Goal: Task Accomplishment & Management: Use online tool/utility

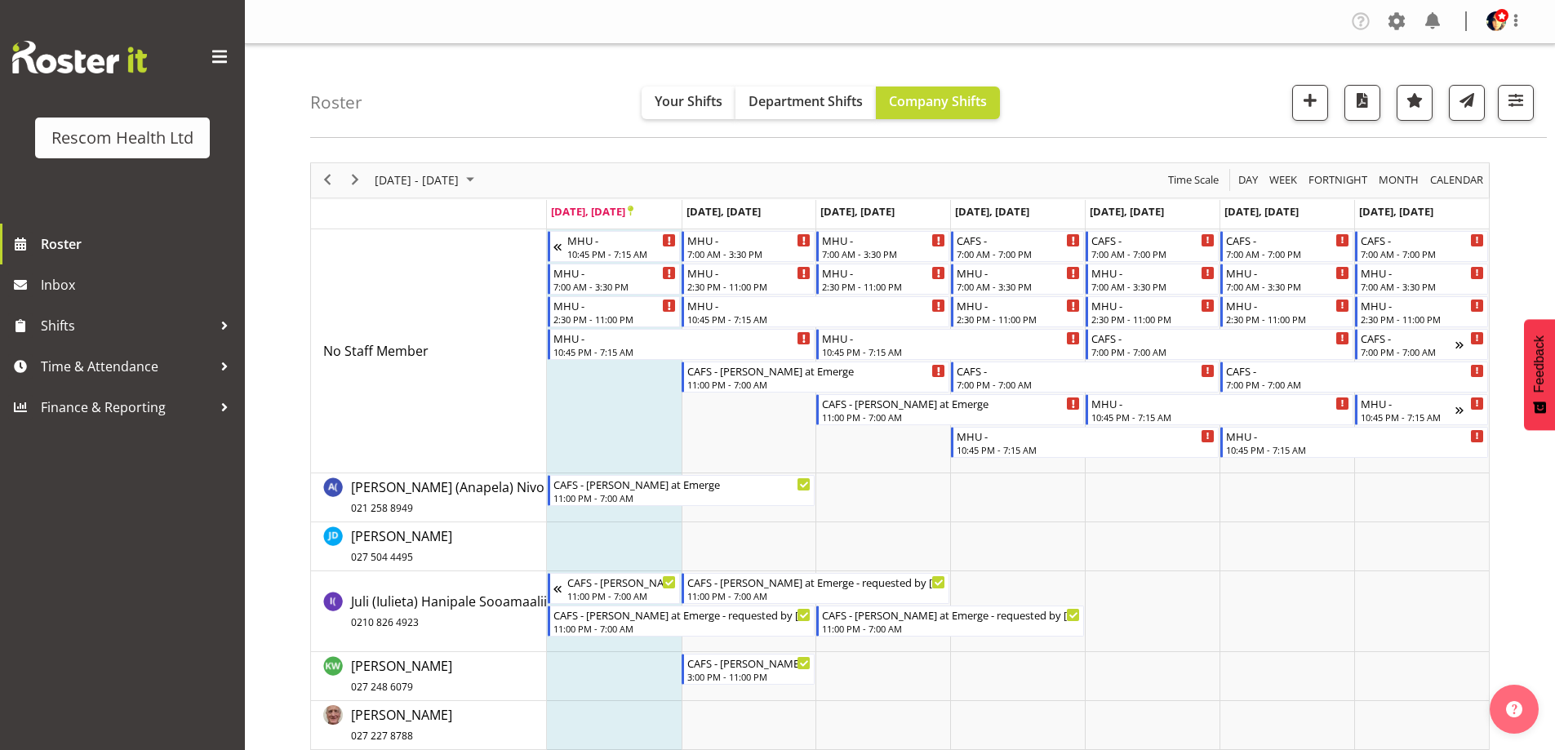
scroll to position [327, 0]
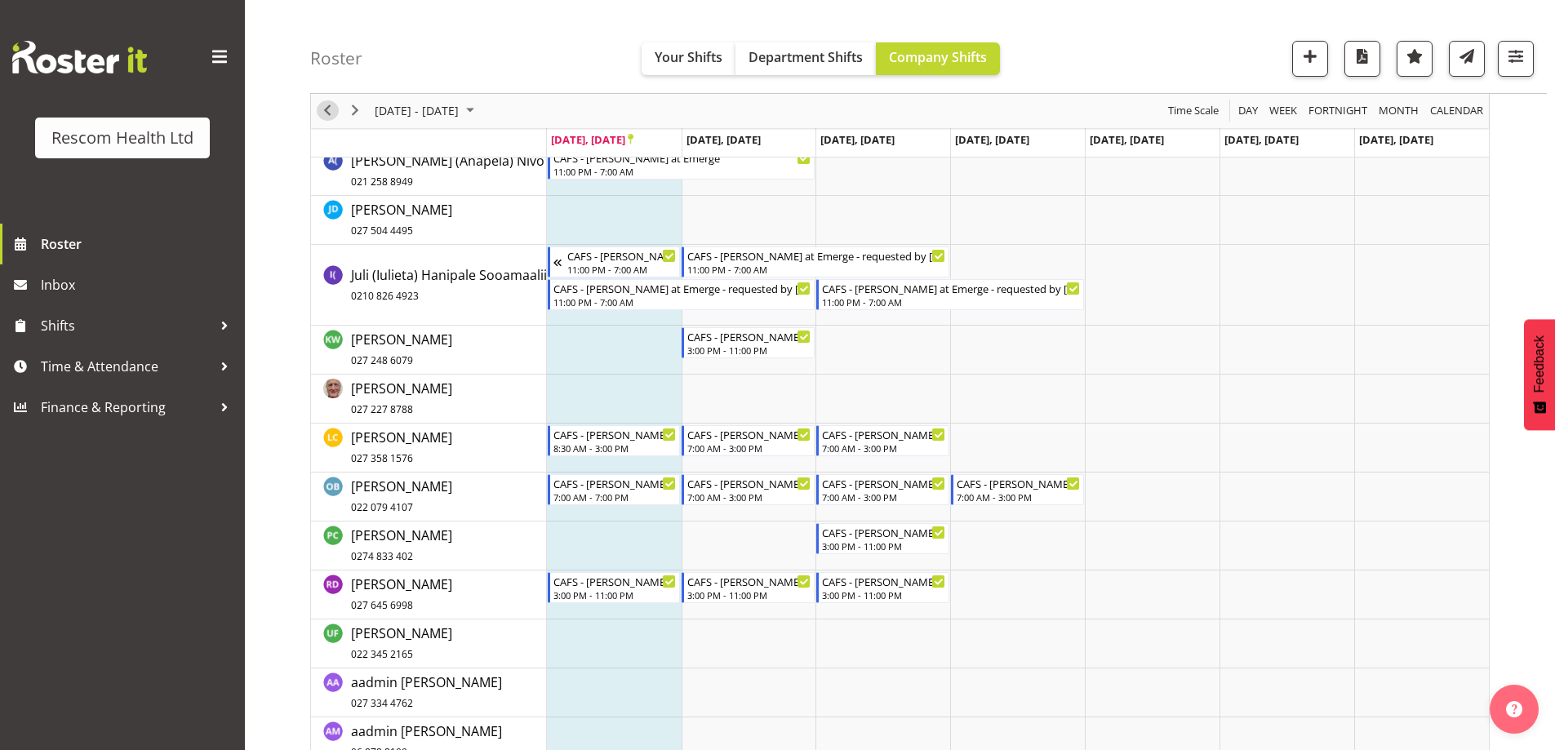
click at [329, 104] on span "Previous" at bounding box center [328, 111] width 20 height 20
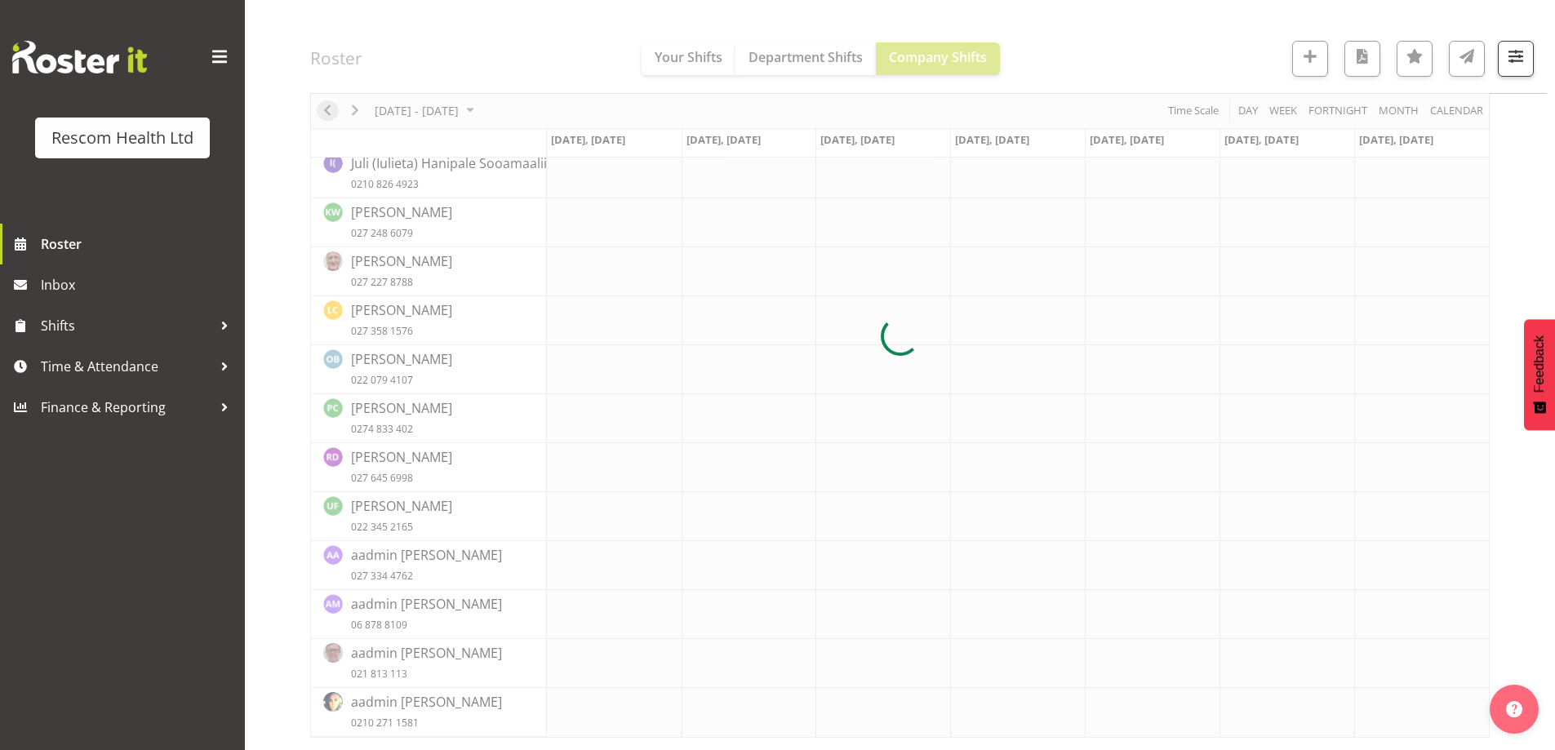
scroll to position [227, 0]
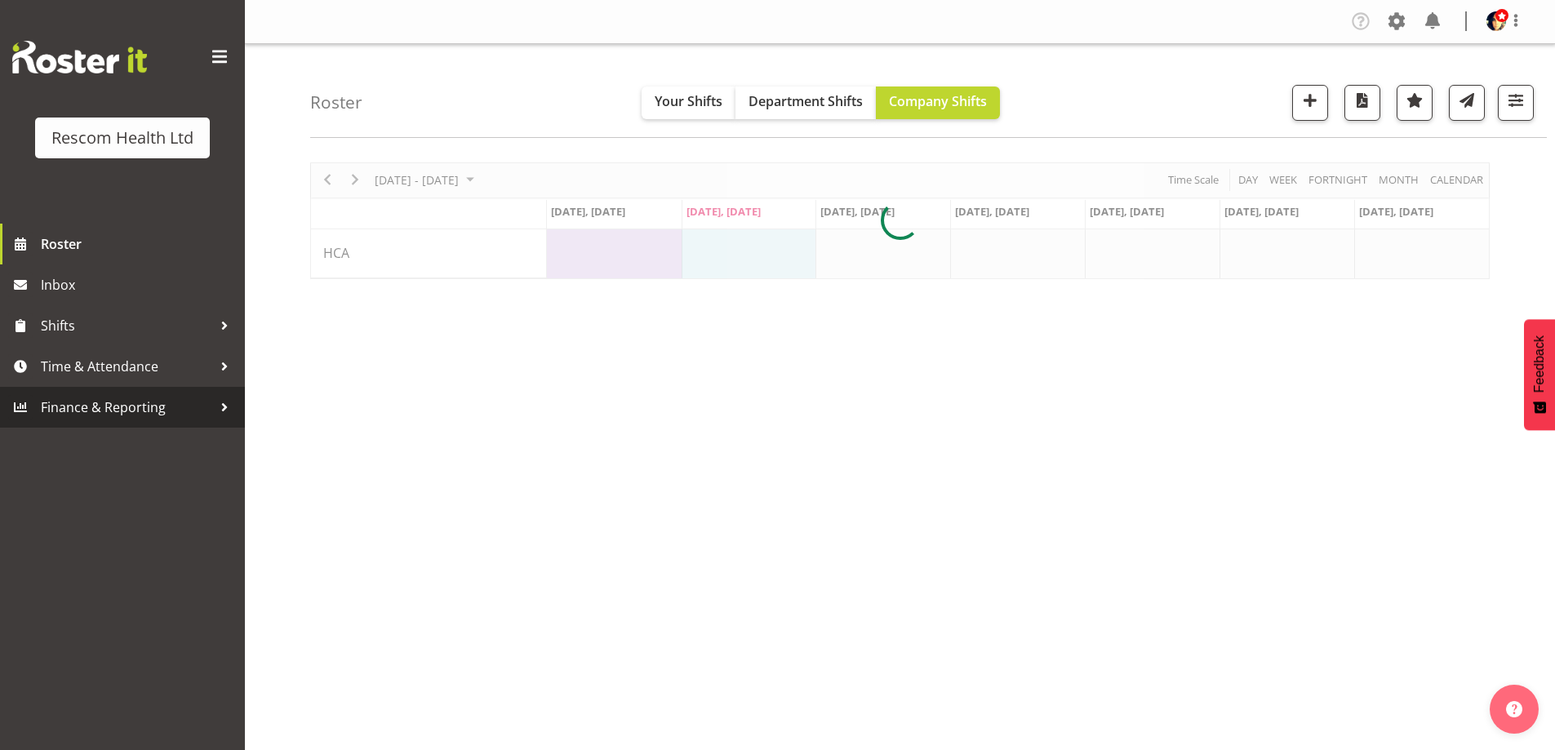
click at [90, 406] on span "Finance & Reporting" at bounding box center [126, 407] width 171 height 24
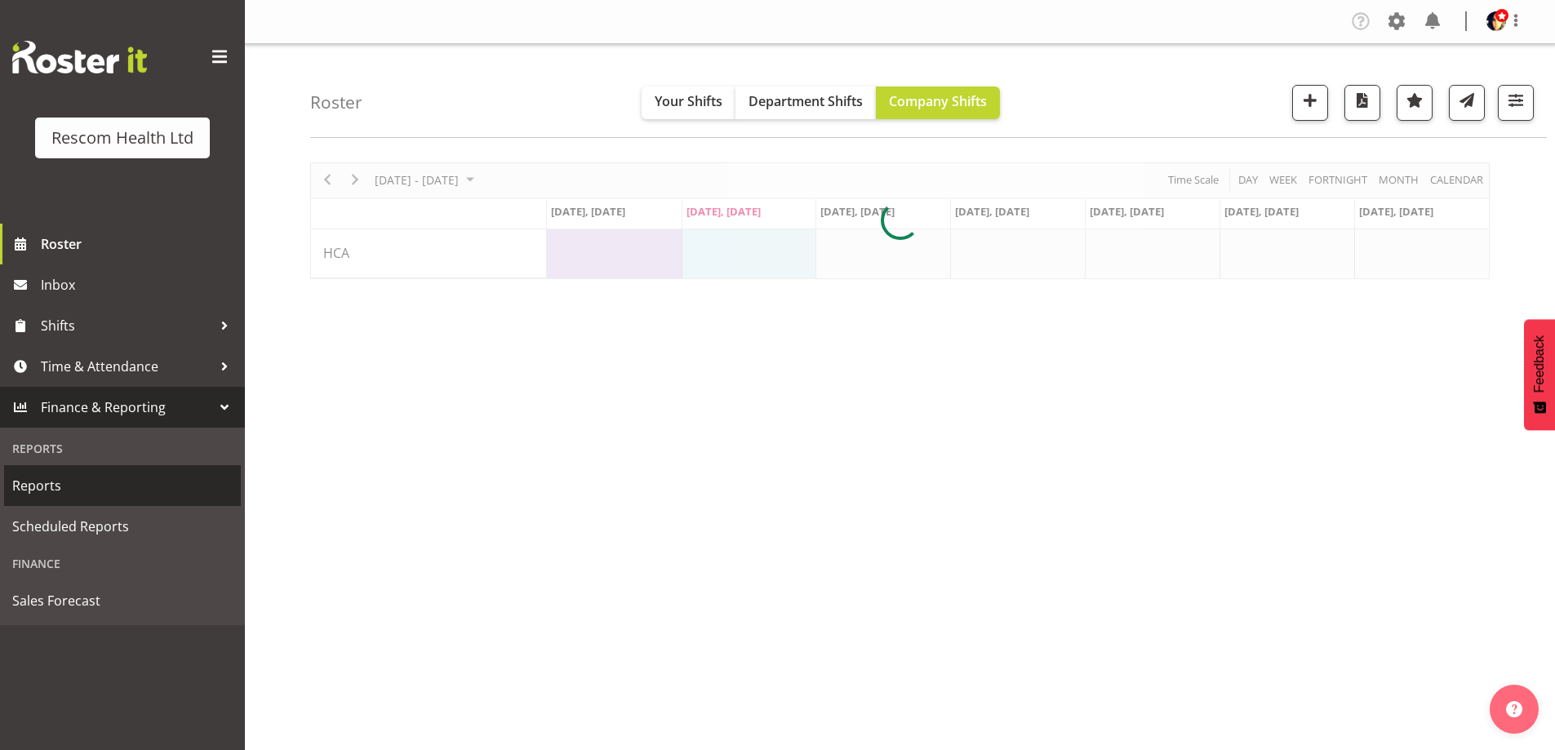
click at [56, 493] on span "Reports" at bounding box center [122, 485] width 220 height 24
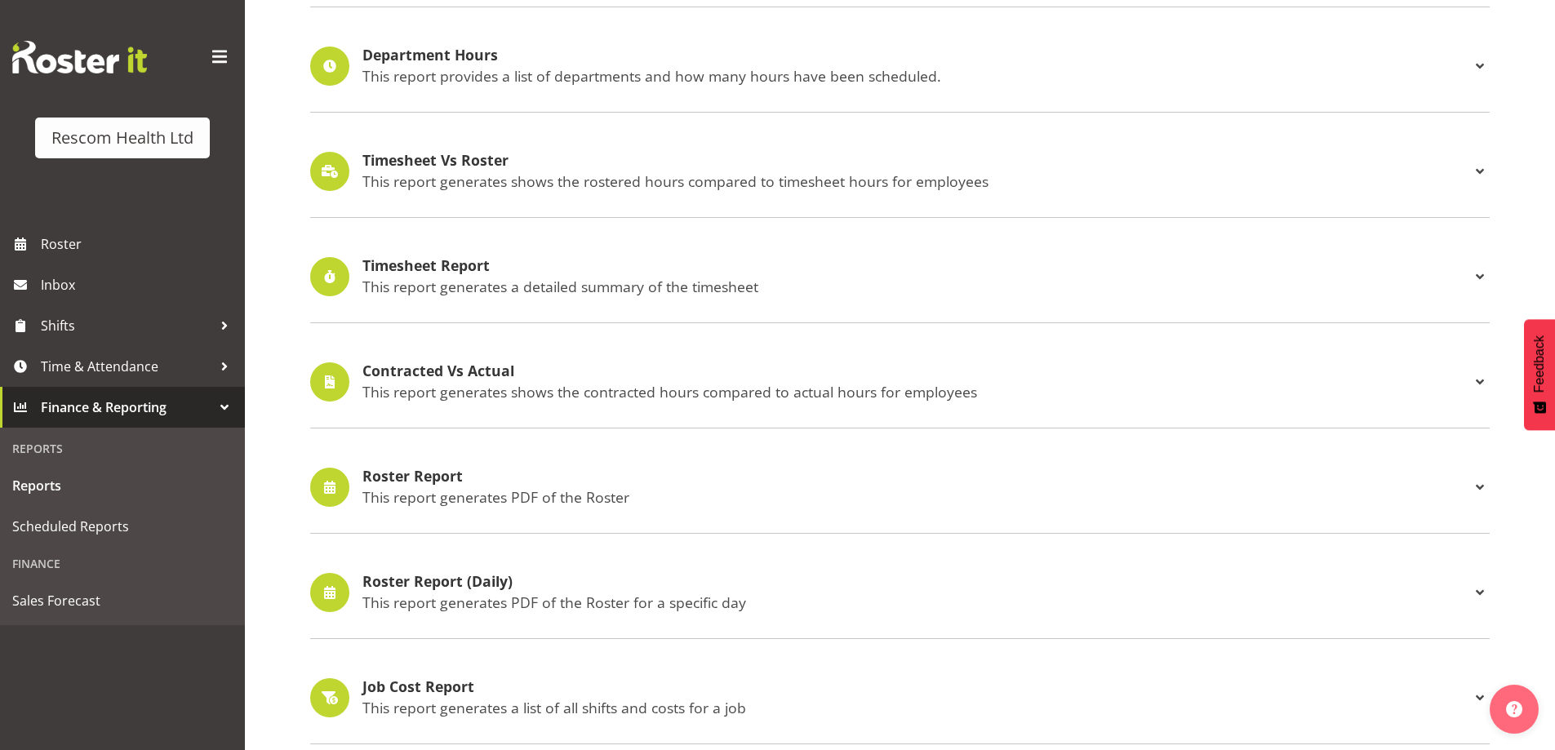
scroll to position [408, 0]
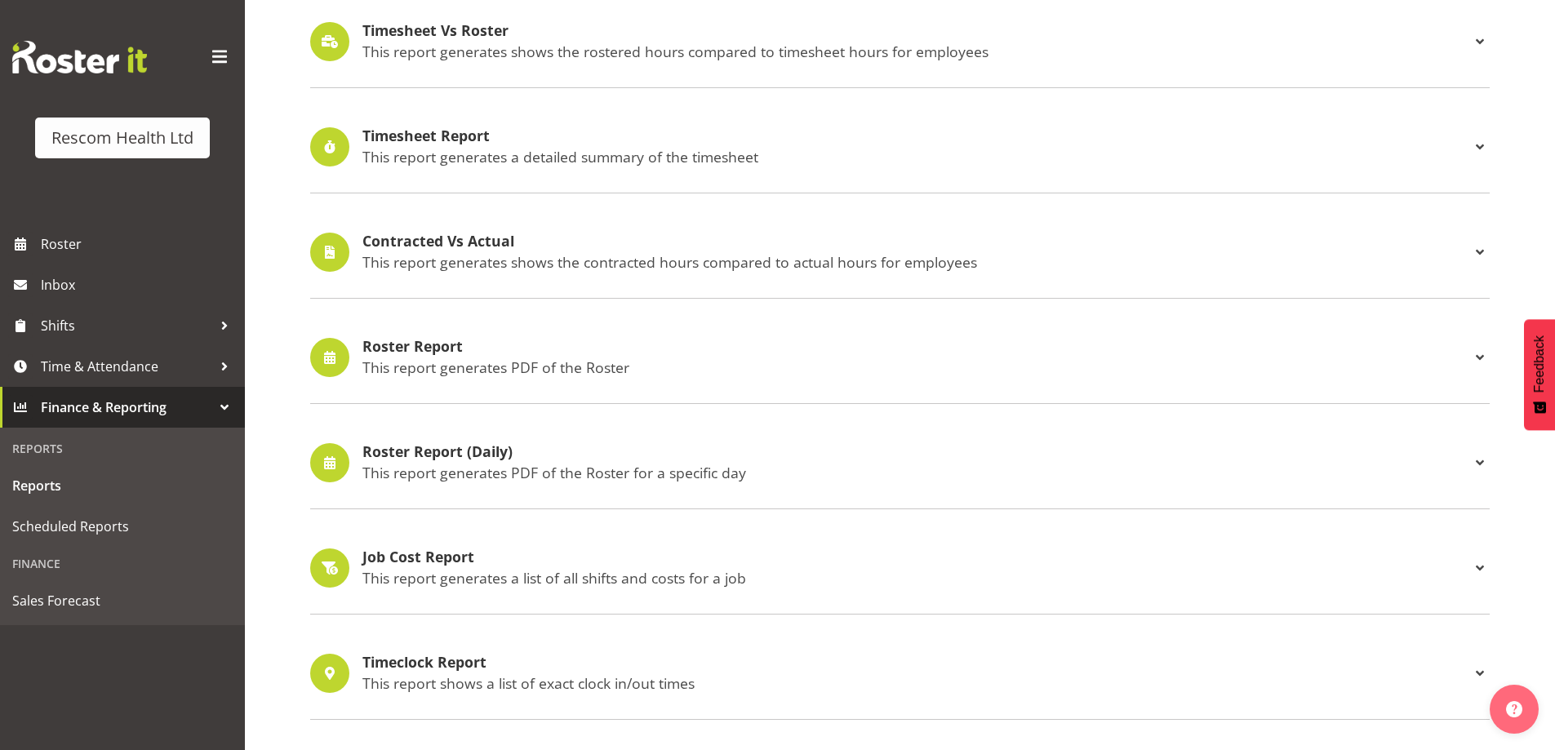
click at [449, 343] on h4 "Roster Report" at bounding box center [916, 347] width 1108 height 16
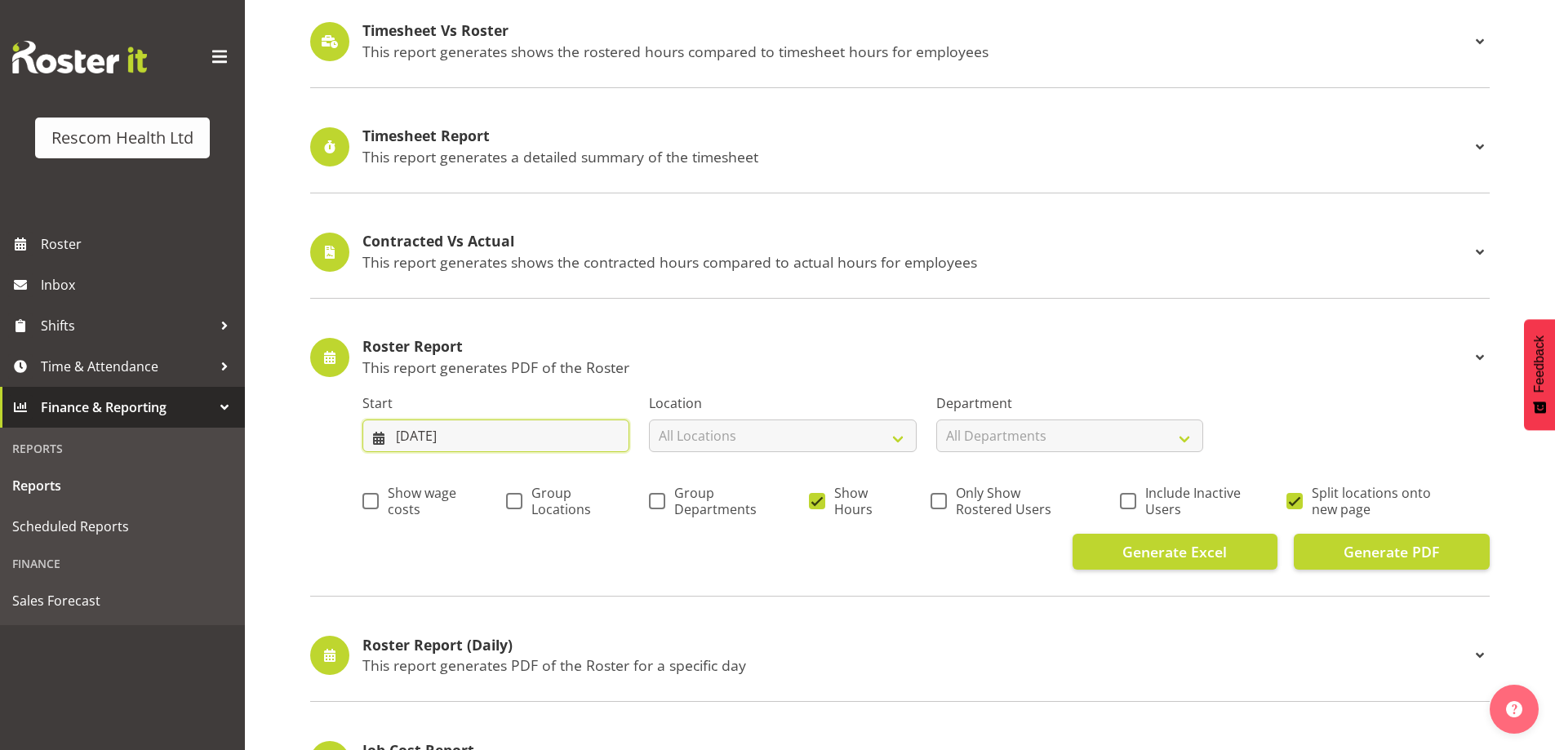
click at [443, 433] on input "16/09/2025" at bounding box center [495, 436] width 267 height 33
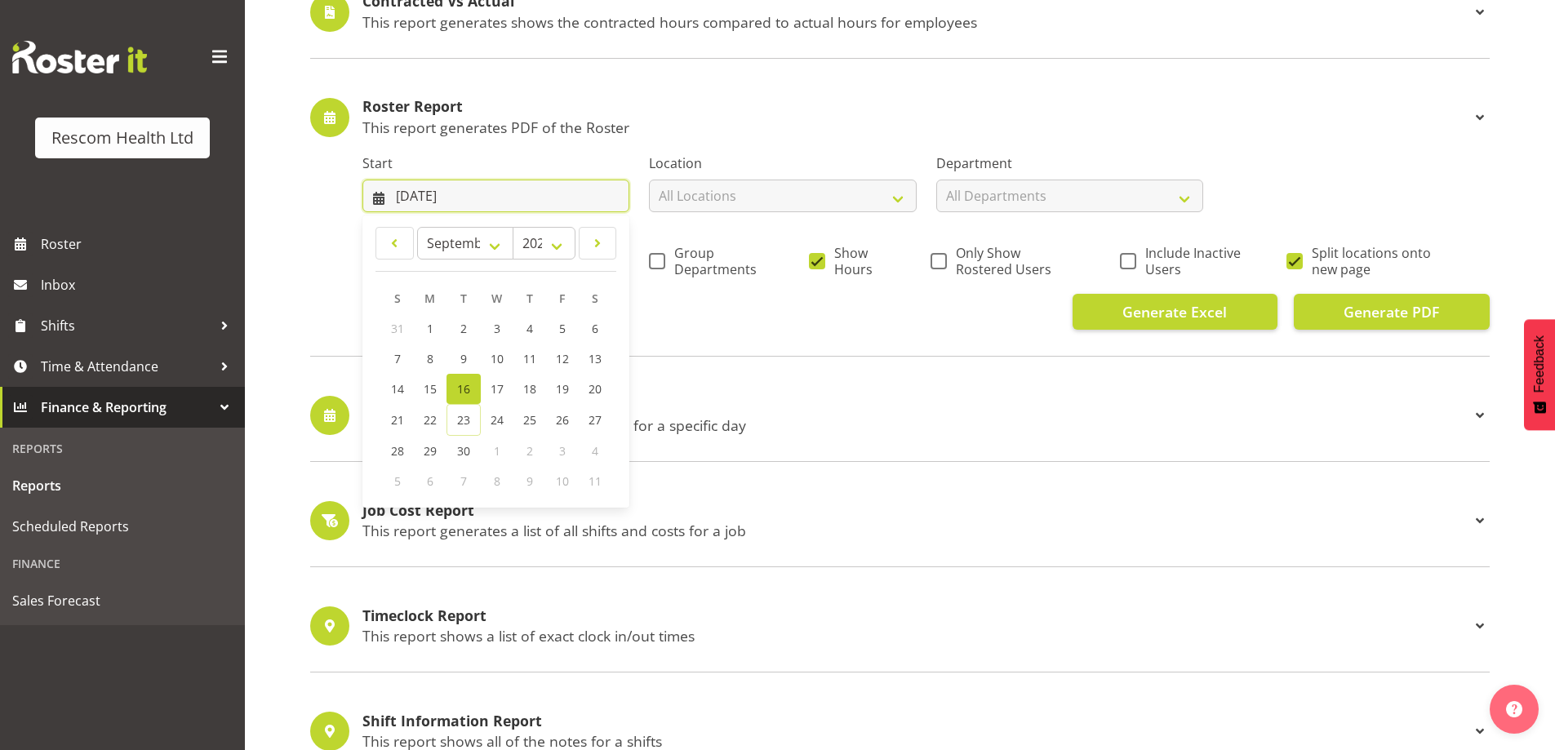
scroll to position [653, 0]
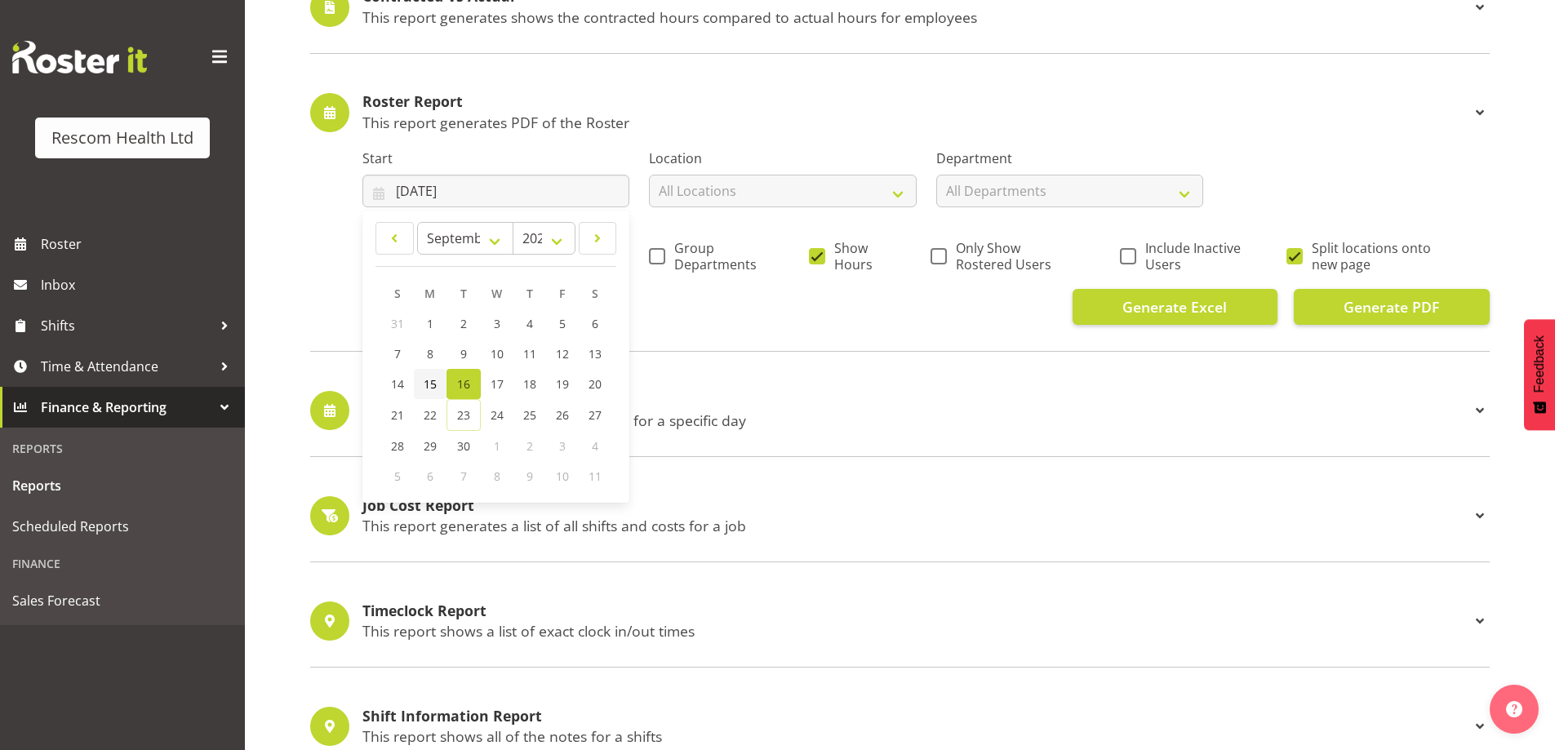
click at [429, 381] on span "15" at bounding box center [430, 384] width 13 height 16
type input "15/09/2025"
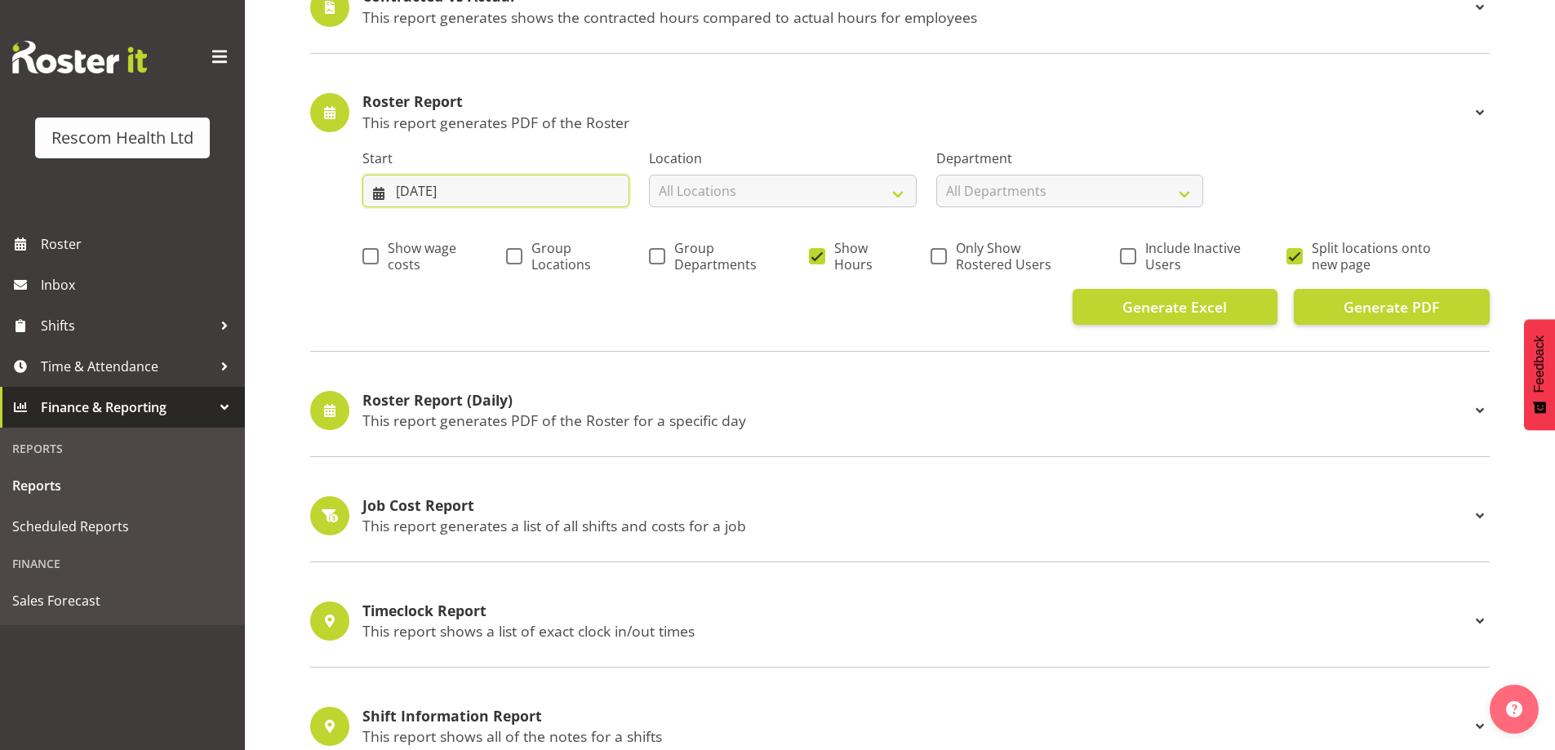
click at [433, 198] on input "15/09/2025" at bounding box center [495, 191] width 267 height 33
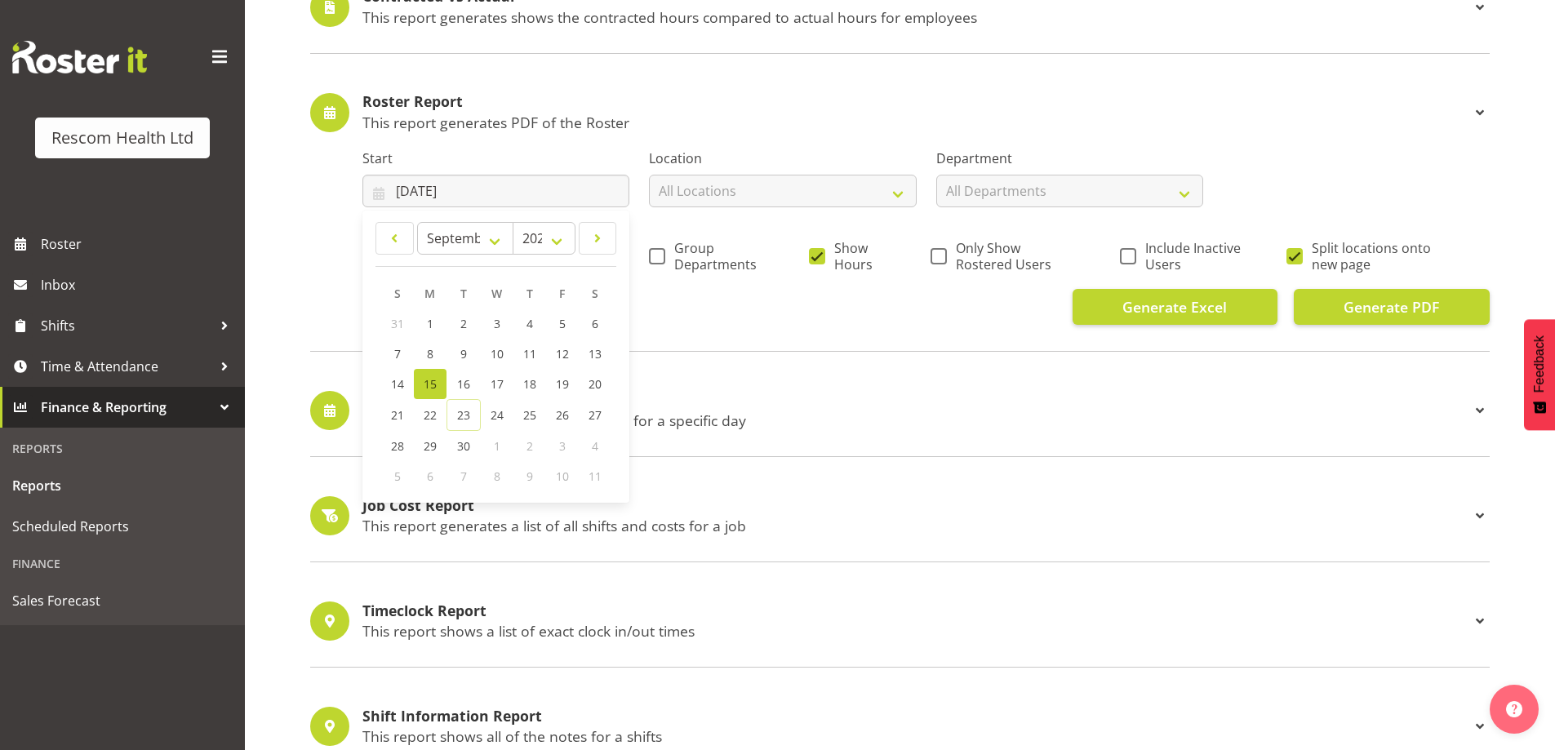
drag, startPoint x: 421, startPoint y: 382, endPoint x: 545, endPoint y: 299, distance: 149.4
click at [423, 382] on link "15" at bounding box center [430, 384] width 33 height 30
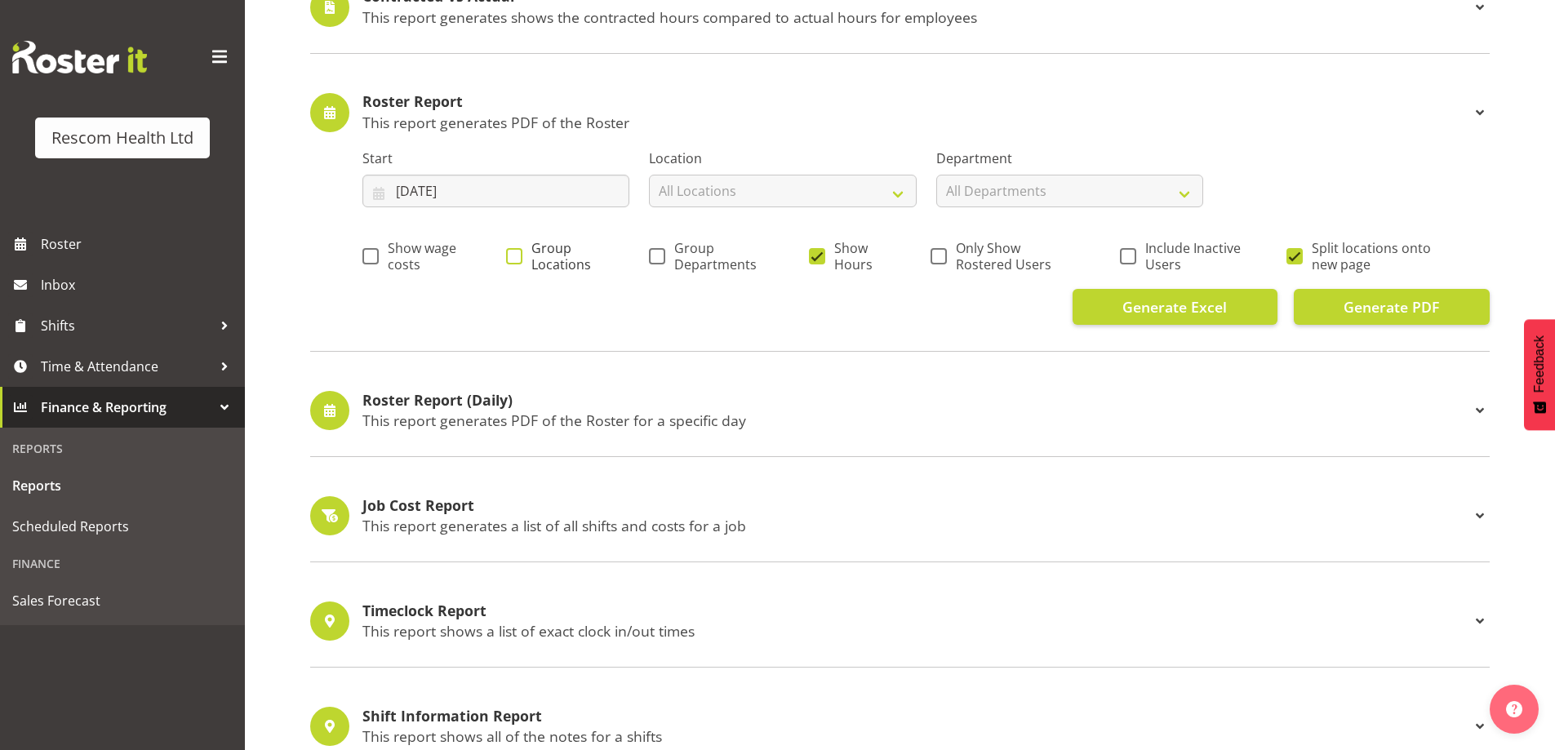
drag, startPoint x: 513, startPoint y: 256, endPoint x: 604, endPoint y: 260, distance: 91.5
click at [518, 255] on span at bounding box center [514, 256] width 16 height 16
click at [517, 255] on input "Group Locations" at bounding box center [511, 256] width 11 height 11
checkbox input "true"
click at [665, 254] on span "Group Departments" at bounding box center [714, 256] width 98 height 33
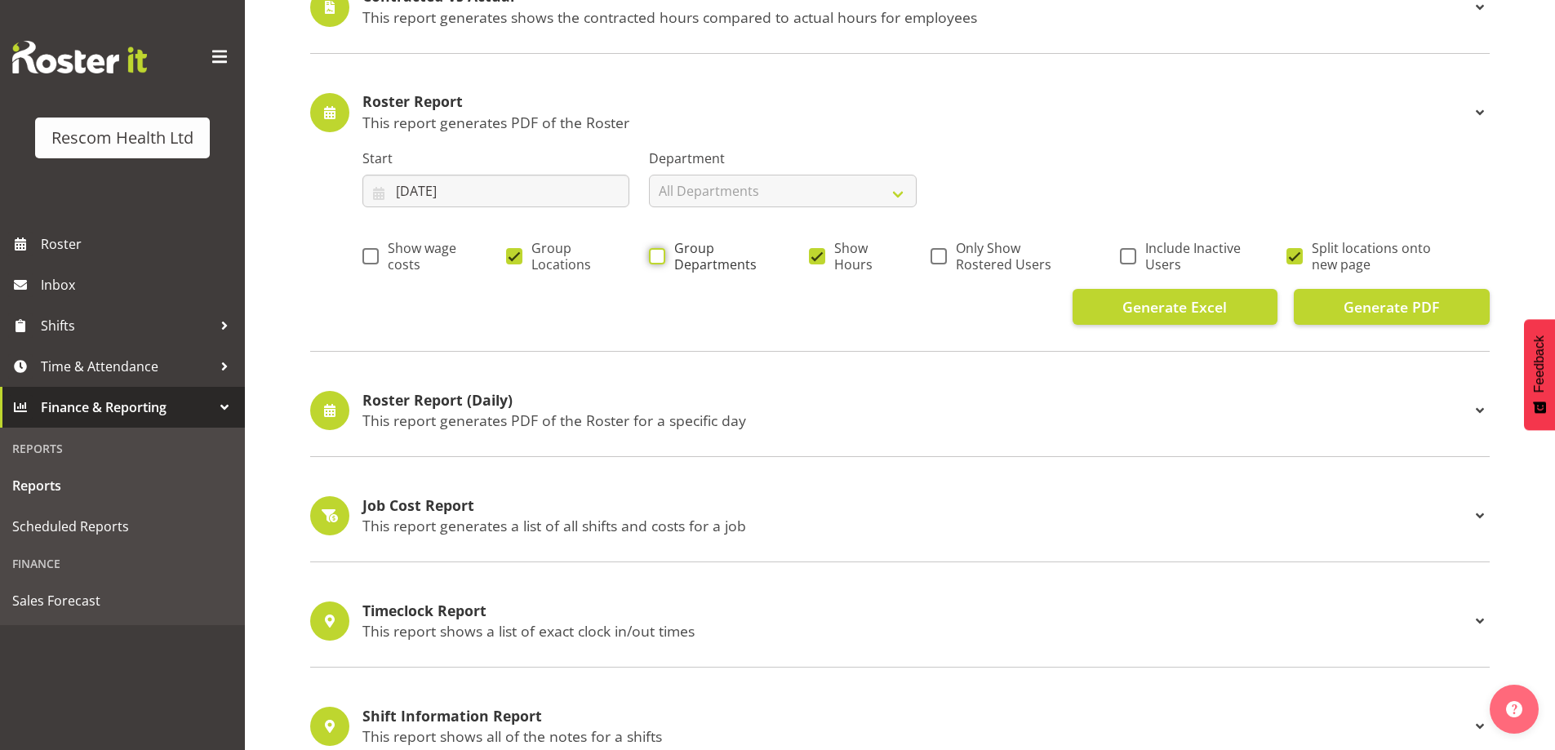
click at [660, 254] on input "Group Departments" at bounding box center [654, 256] width 11 height 11
checkbox input "true"
drag, startPoint x: 818, startPoint y: 260, endPoint x: 826, endPoint y: 258, distance: 8.3
click at [821, 260] on span at bounding box center [817, 256] width 16 height 16
click at [820, 260] on input "Show Hours" at bounding box center [814, 256] width 11 height 11
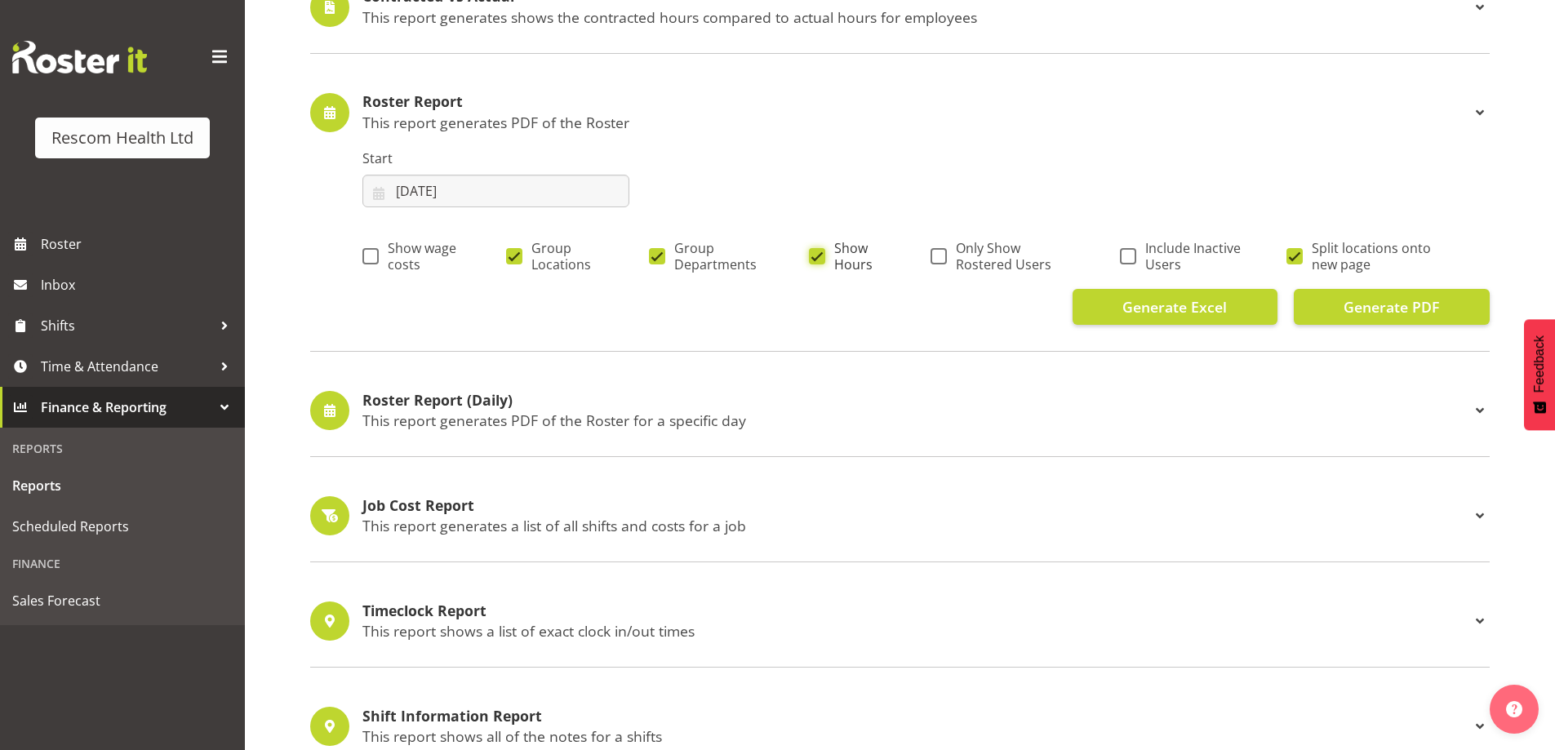
checkbox input "false"
click at [947, 259] on span "Only Show Rostered Users" at bounding box center [1010, 256] width 127 height 33
click at [941, 259] on input "Only Show Rostered Users" at bounding box center [936, 256] width 11 height 11
checkbox input "true"
drag, startPoint x: 1294, startPoint y: 255, endPoint x: 1367, endPoint y: 305, distance: 88.1
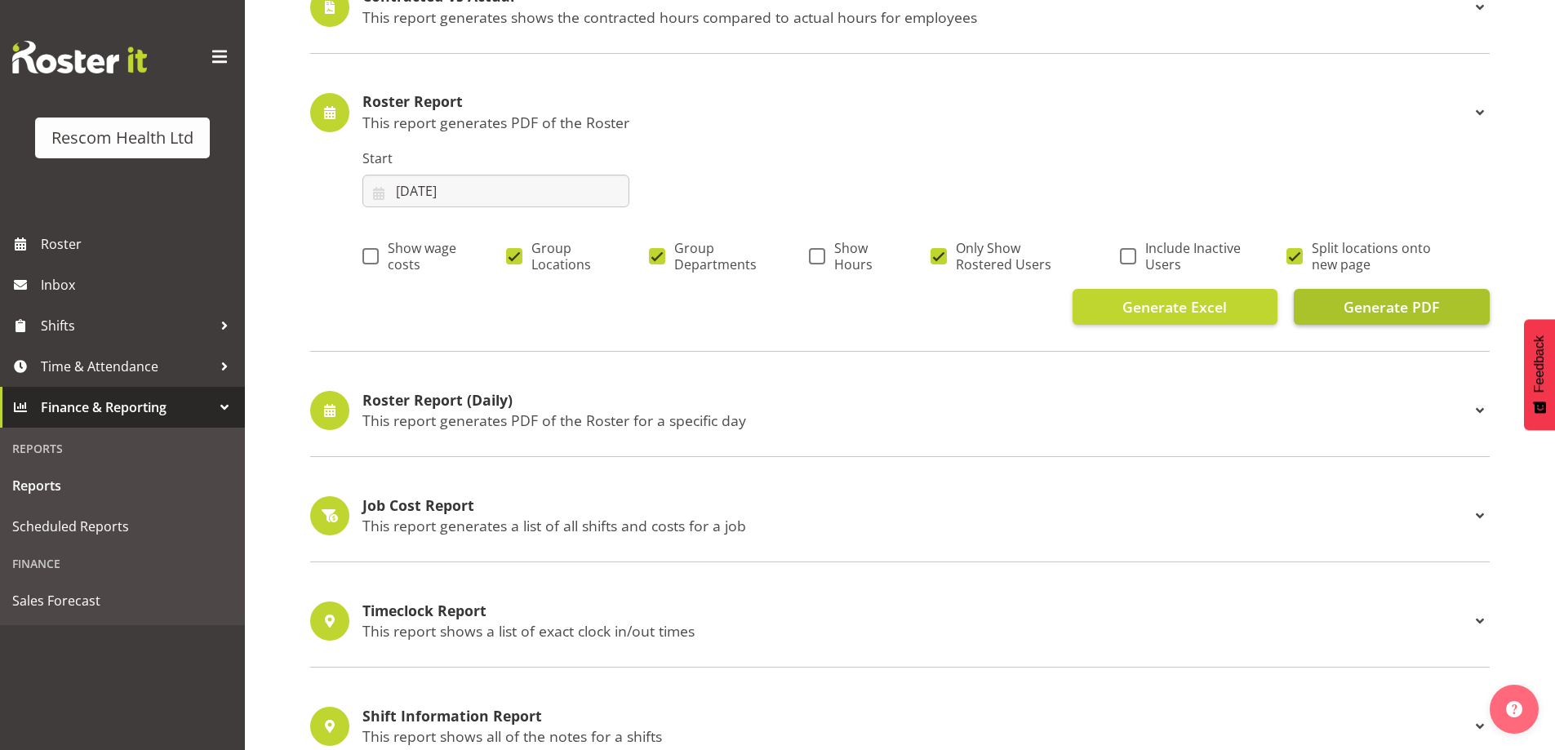
click at [1297, 256] on span at bounding box center [1295, 256] width 16 height 16
click at [1297, 256] on input "Split locations onto new page" at bounding box center [1292, 256] width 11 height 11
checkbox input "false"
click at [1394, 311] on span "Generate PDF" at bounding box center [1392, 306] width 96 height 21
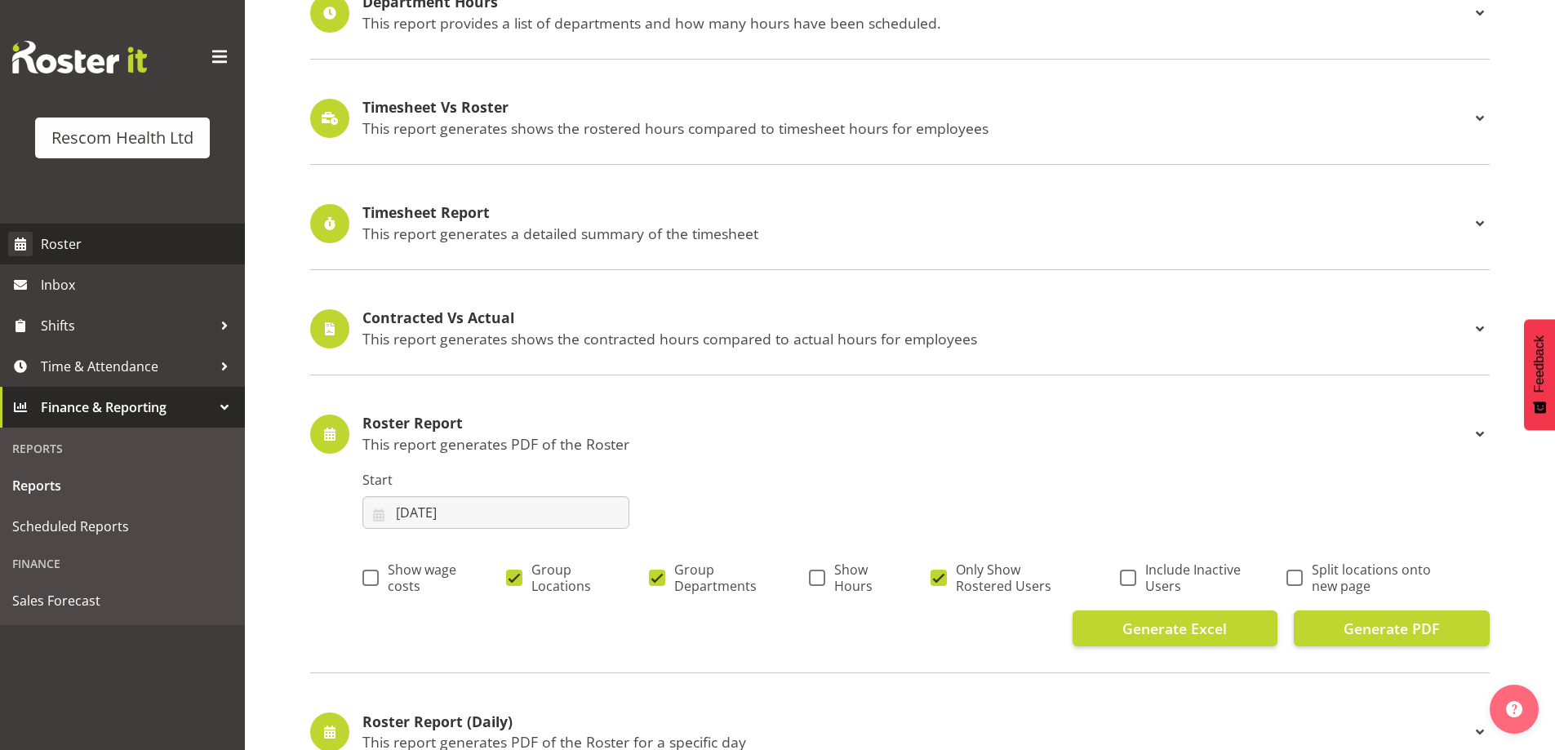
scroll to position [245, 0]
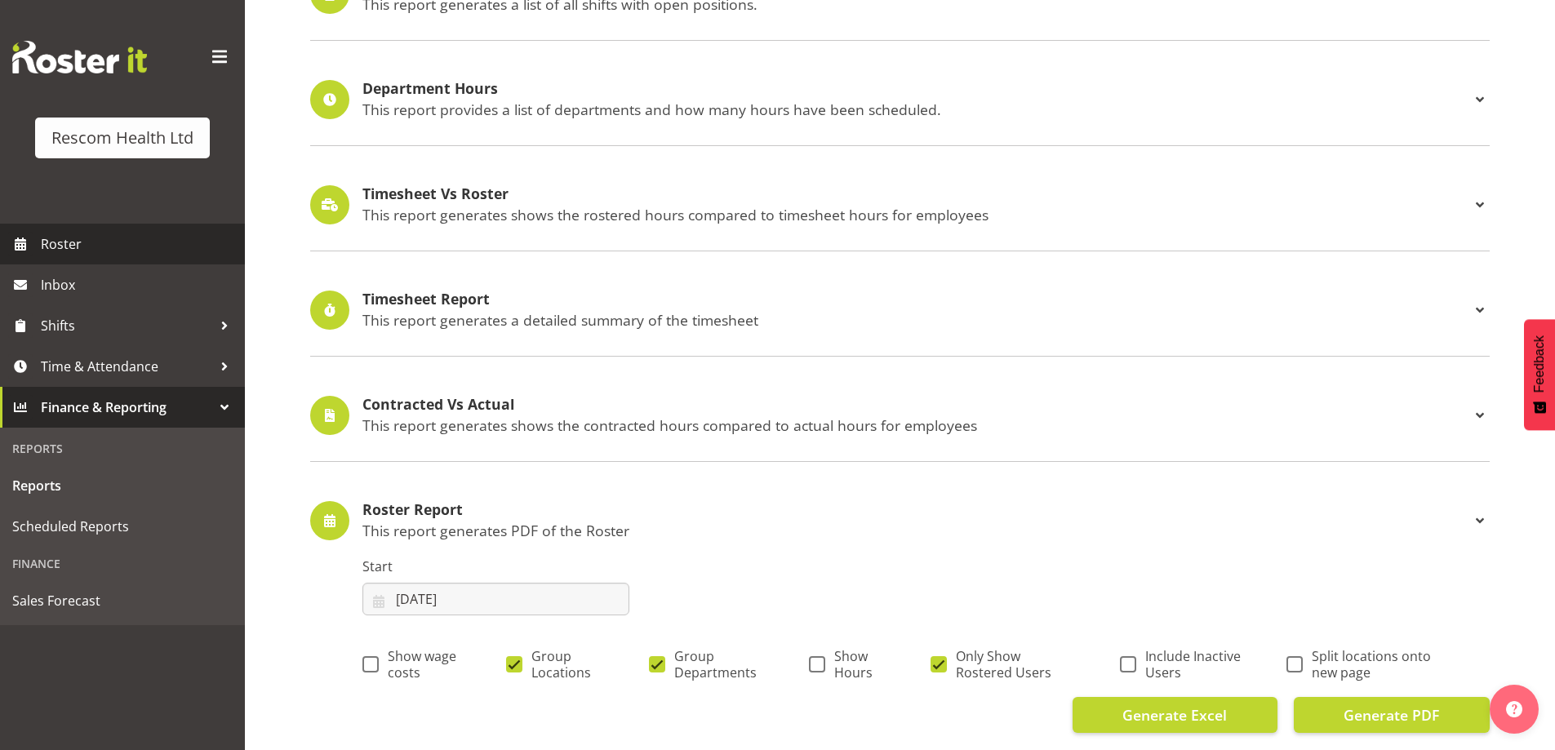
click at [60, 251] on span "Roster" at bounding box center [139, 244] width 196 height 24
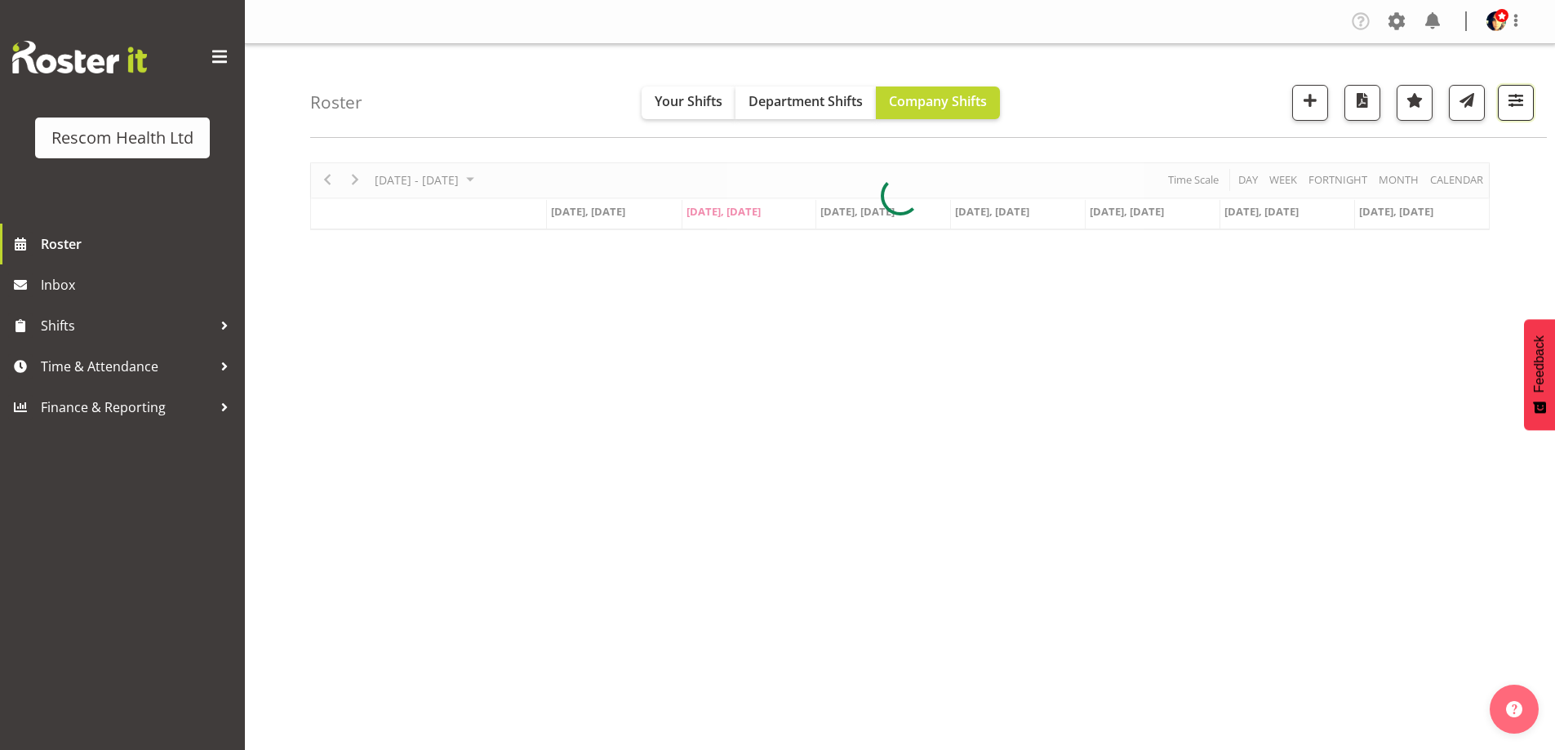
click at [1513, 100] on span "button" at bounding box center [1515, 100] width 21 height 21
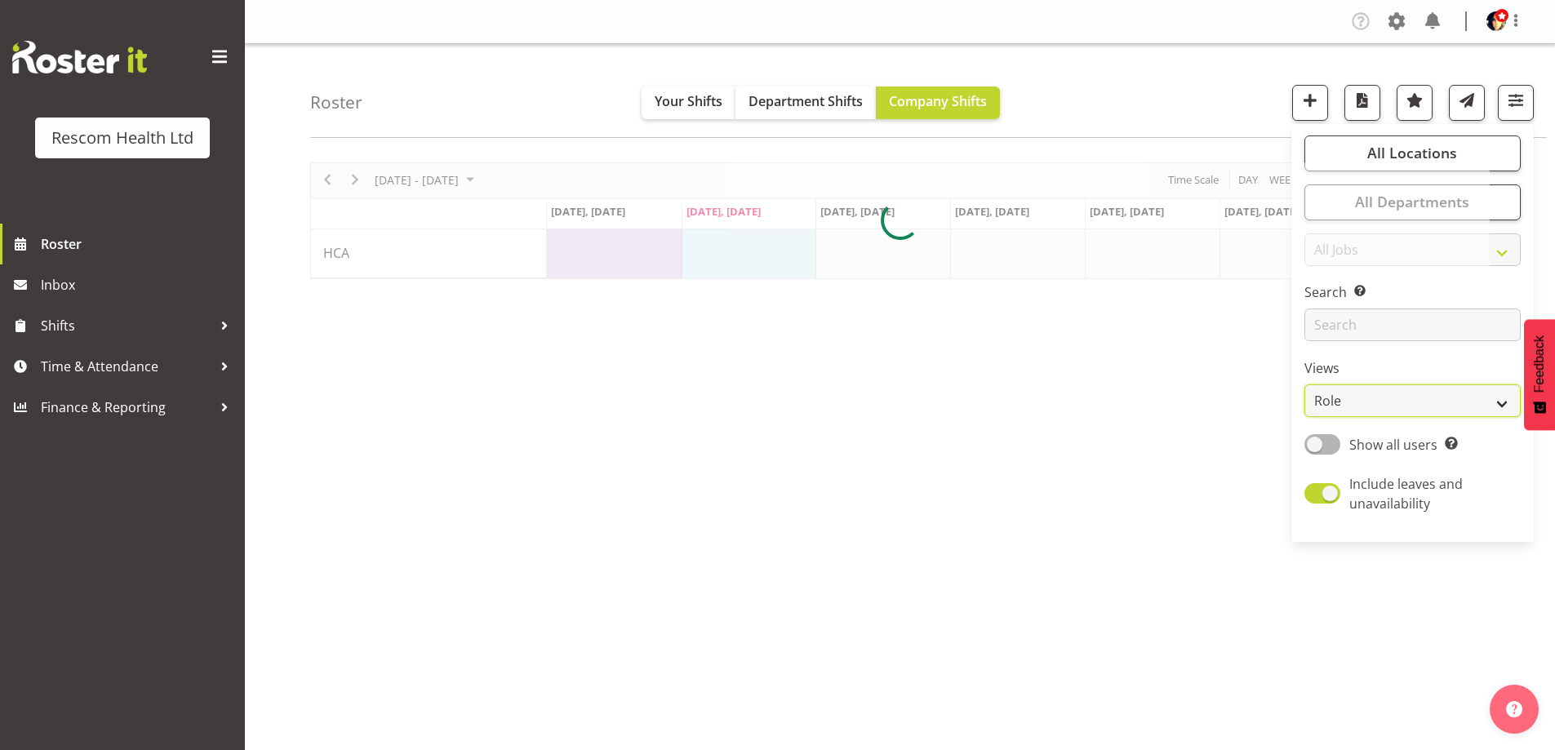
click at [1374, 396] on select "Staff Role Shift - Horizontal Shift - Vertical Staff - Location" at bounding box center [1413, 401] width 216 height 33
select select "staff"
click at [1305, 385] on select "Staff Role Shift - Horizontal Shift - Vertical Staff - Location" at bounding box center [1413, 401] width 216 height 33
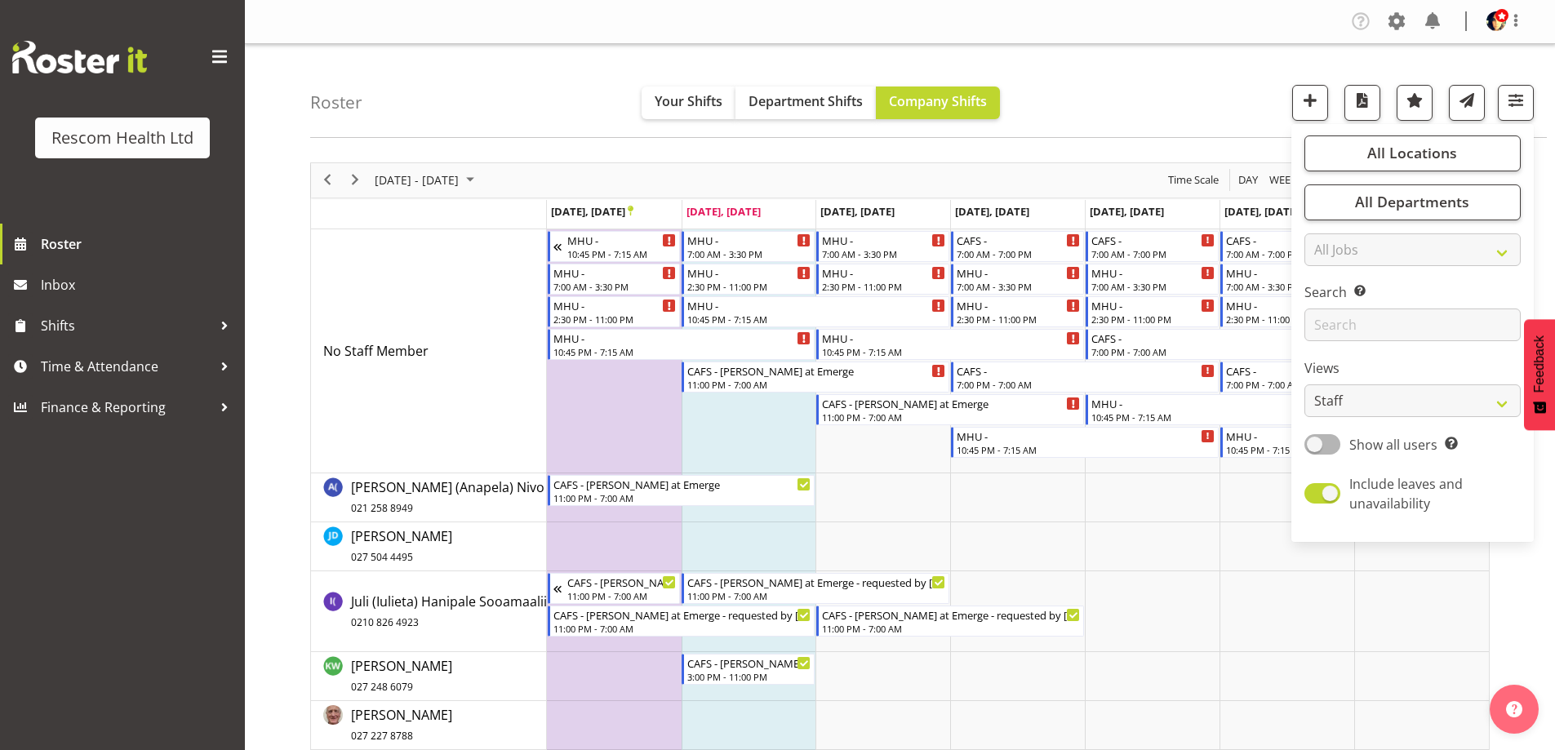
drag, startPoint x: 1198, startPoint y: 83, endPoint x: 1303, endPoint y: 7, distance: 129.8
click at [1201, 83] on div "Roster Your Shifts Department Shifts Company Shifts All Locations Clear CAFS [G…" at bounding box center [928, 91] width 1237 height 94
